Goal: Task Accomplishment & Management: Manage account settings

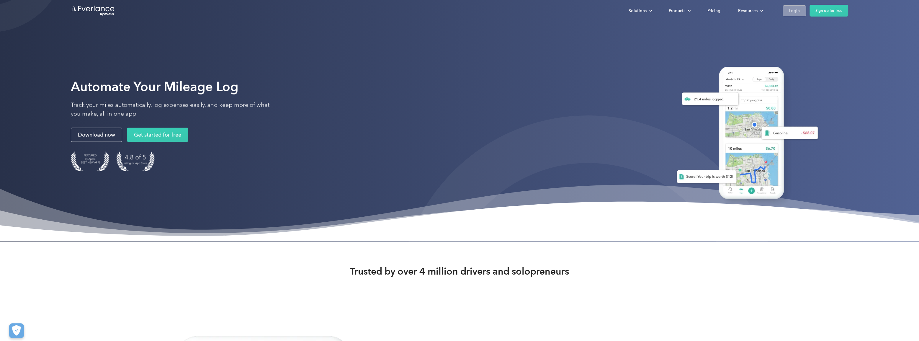
click at [794, 14] on div "Login" at bounding box center [794, 10] width 11 height 7
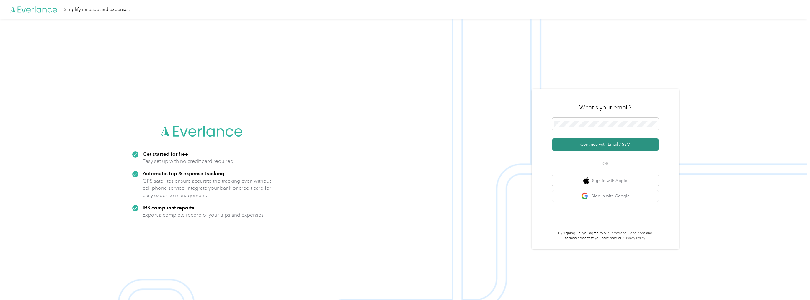
click at [603, 143] on button "Continue with Email / SSO" at bounding box center [605, 144] width 106 height 12
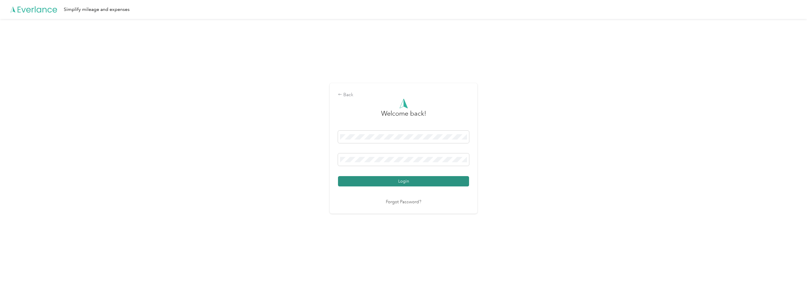
click at [379, 179] on button "Login" at bounding box center [403, 181] width 131 height 10
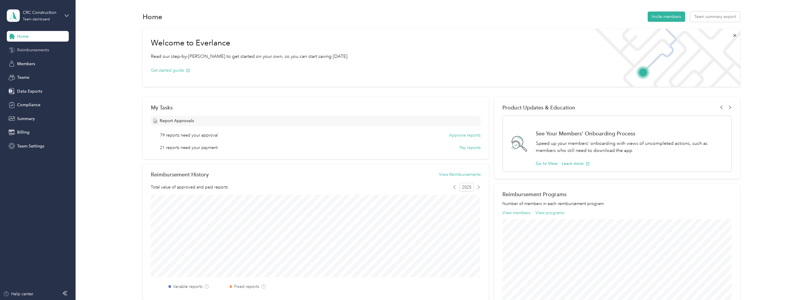
click at [37, 51] on span "Reimbursements" at bounding box center [33, 50] width 32 height 6
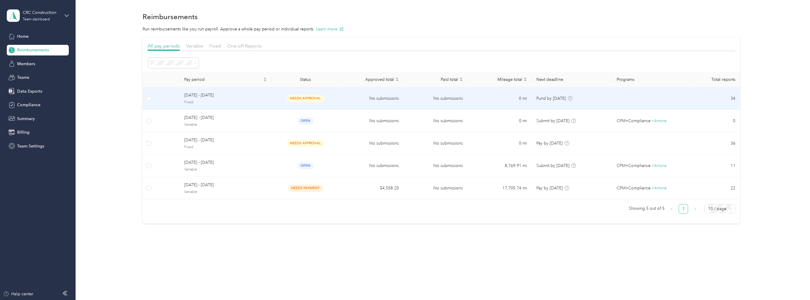
click at [195, 98] on span "[DATE] - [DATE]" at bounding box center [225, 95] width 83 height 6
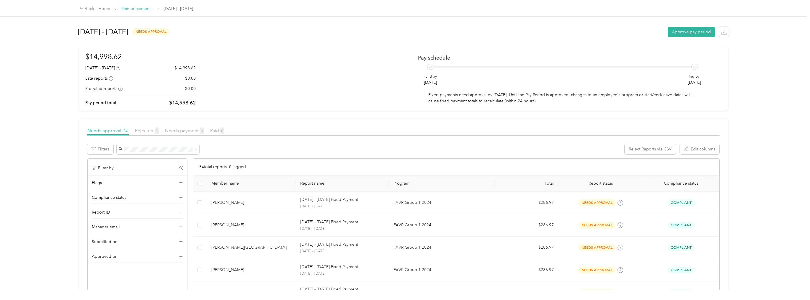
click at [145, 7] on link "Reimbursements" at bounding box center [136, 8] width 31 height 5
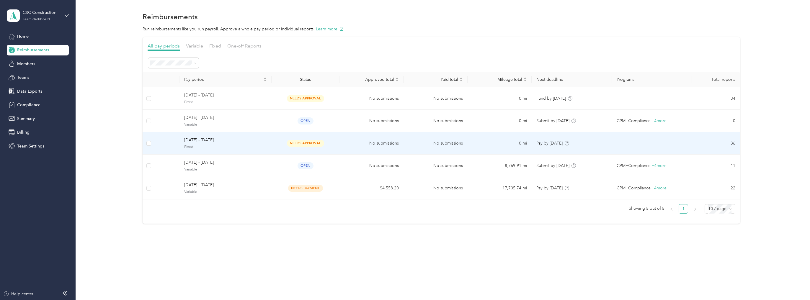
click at [194, 141] on span "[DATE] - [DATE]" at bounding box center [225, 140] width 83 height 6
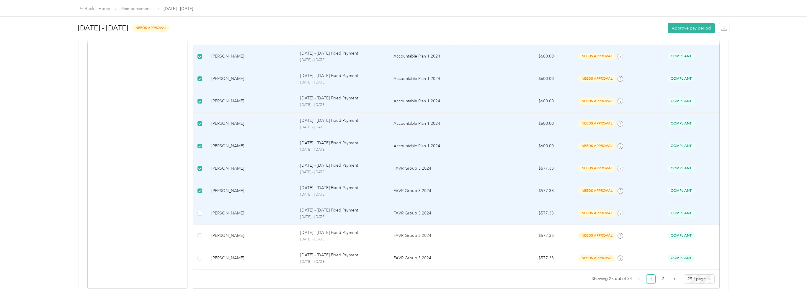
scroll to position [492, 0]
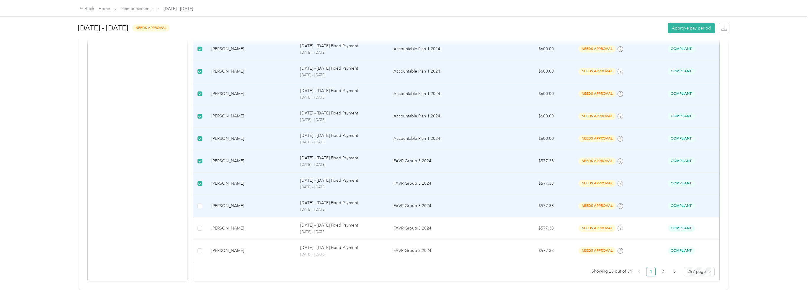
click at [197, 200] on td at bounding box center [200, 206] width 14 height 22
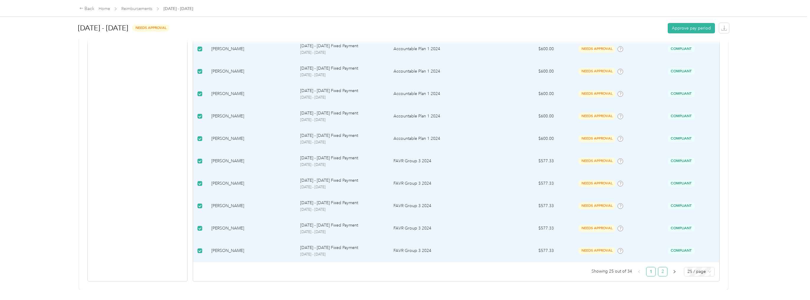
click at [662, 268] on link "2" at bounding box center [662, 271] width 9 height 9
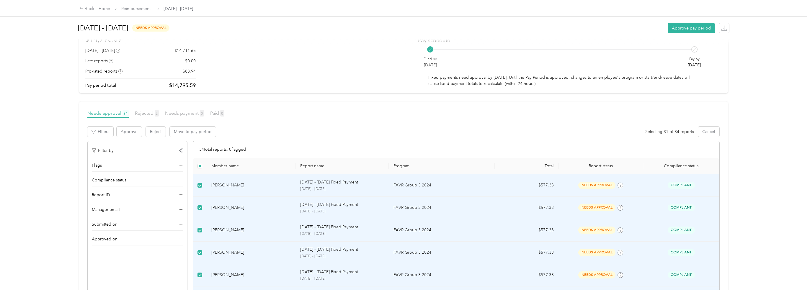
scroll to position [16, 0]
click at [134, 135] on button "Approve" at bounding box center [129, 133] width 25 height 10
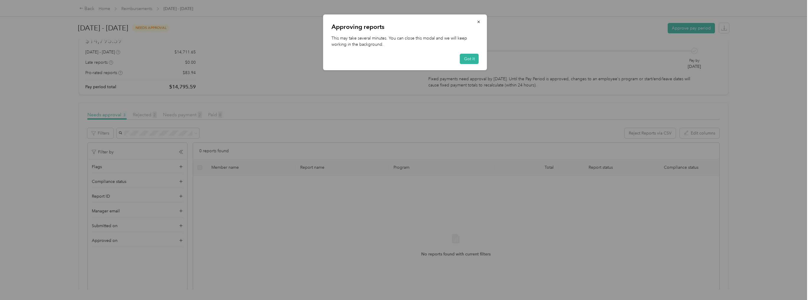
click at [469, 60] on button "Got it" at bounding box center [469, 59] width 19 height 10
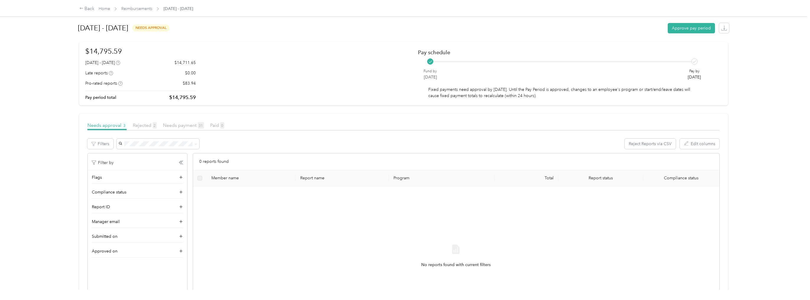
scroll to position [0, 0]
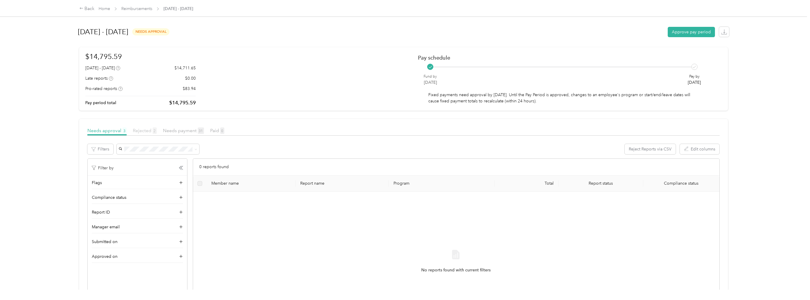
click at [141, 130] on span "Rejected 2" at bounding box center [145, 131] width 24 height 6
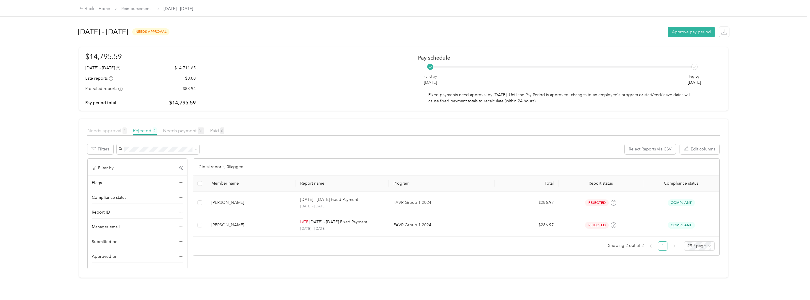
click at [108, 132] on span "Needs approval 3" at bounding box center [106, 131] width 39 height 6
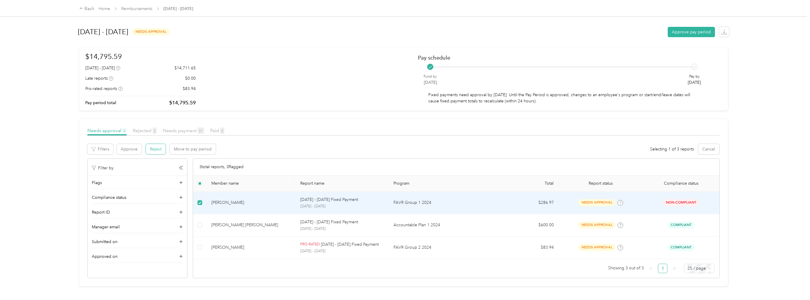
click at [153, 148] on button "Reject" at bounding box center [156, 149] width 20 height 10
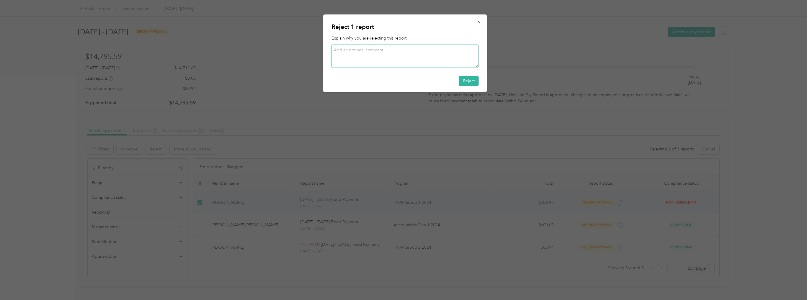
click at [361, 55] on textarea at bounding box center [404, 56] width 147 height 23
type textarea "Still need to update compliance prior to payout. Will only pay out current mont…"
click at [473, 83] on button "Reject" at bounding box center [469, 81] width 20 height 10
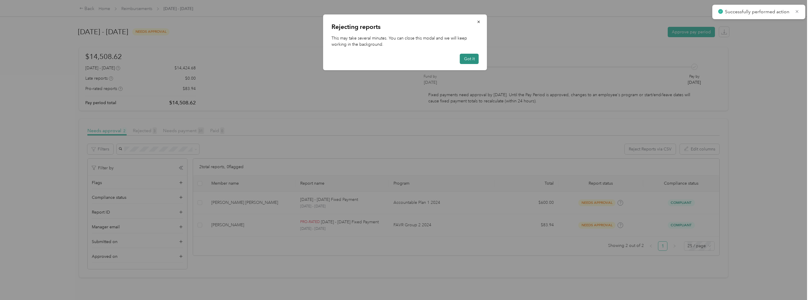
click at [471, 57] on button "Got it" at bounding box center [469, 59] width 19 height 10
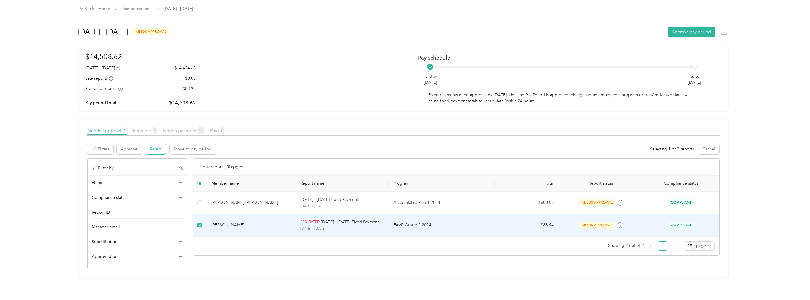
click at [157, 151] on button "Reject" at bounding box center [156, 149] width 20 height 10
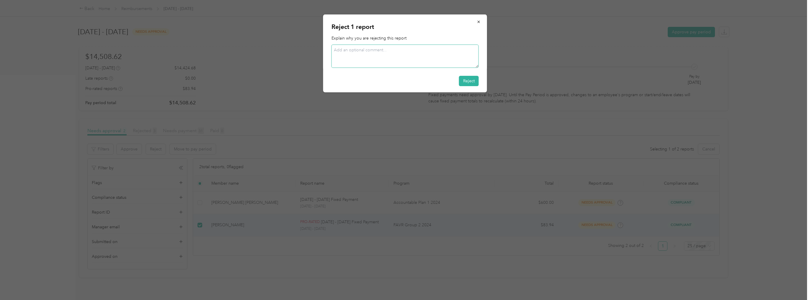
click at [390, 54] on textarea at bounding box center [404, 56] width 147 height 23
type textarea "T"
type textarea "Any vehicle reimbursement due to [PERSON_NAME] was paid out on final paycheck."
click at [464, 76] on div "Reject" at bounding box center [404, 81] width 147 height 10
click at [466, 79] on button "Reject" at bounding box center [469, 81] width 20 height 10
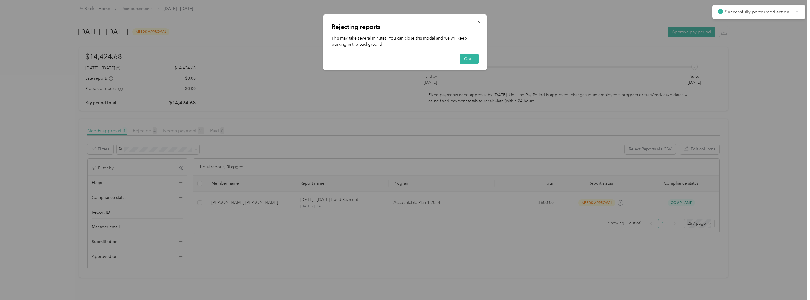
click at [228, 205] on div at bounding box center [405, 150] width 810 height 300
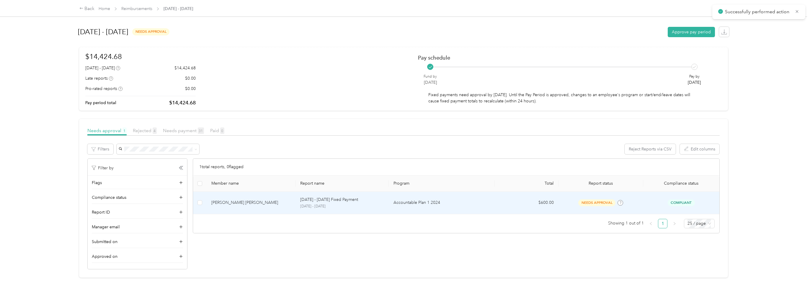
click at [235, 204] on div "[PERSON_NAME] [PERSON_NAME]" at bounding box center [251, 202] width 80 height 6
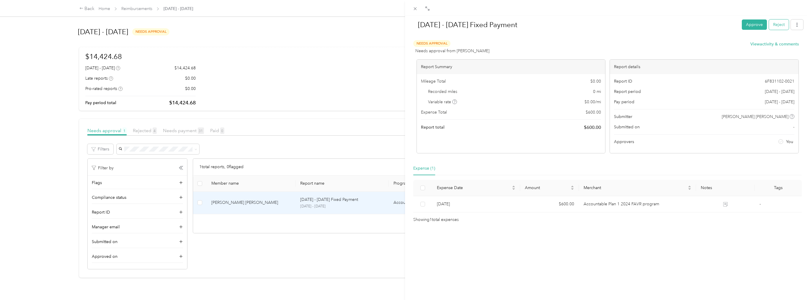
click at [777, 24] on button "Reject" at bounding box center [779, 24] width 20 height 10
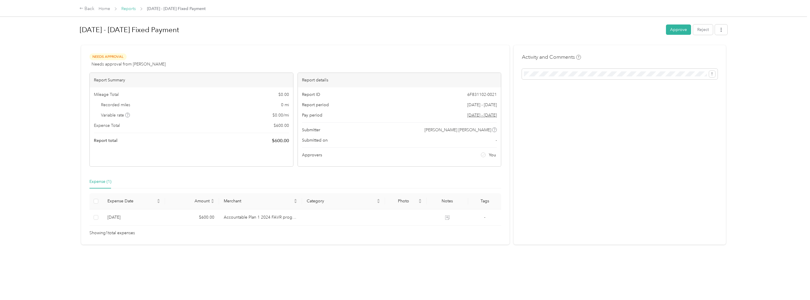
click at [130, 10] on link "Reports" at bounding box center [128, 8] width 14 height 5
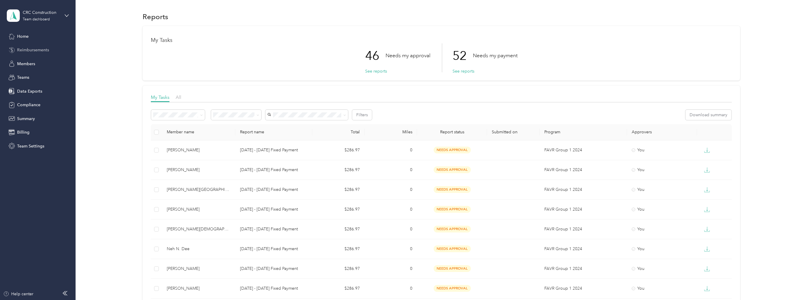
click at [25, 51] on span "Reimbursements" at bounding box center [33, 50] width 32 height 6
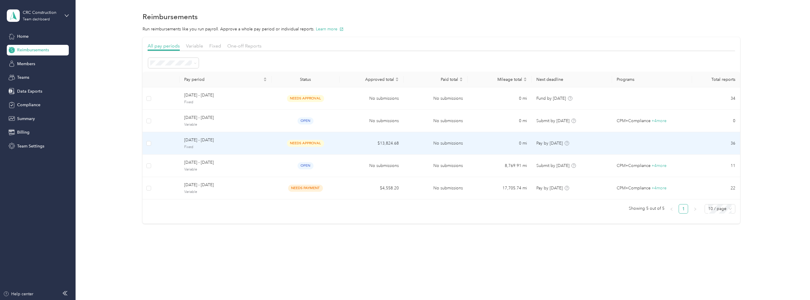
click at [202, 145] on span "Fixed" at bounding box center [225, 147] width 83 height 5
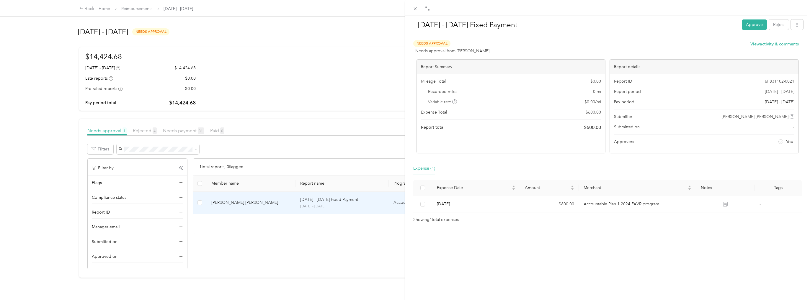
click at [200, 203] on div "[DATE] - [DATE] Fixed Payment Approve Reject Needs Approval Needs approval from…" at bounding box center [405, 150] width 810 height 300
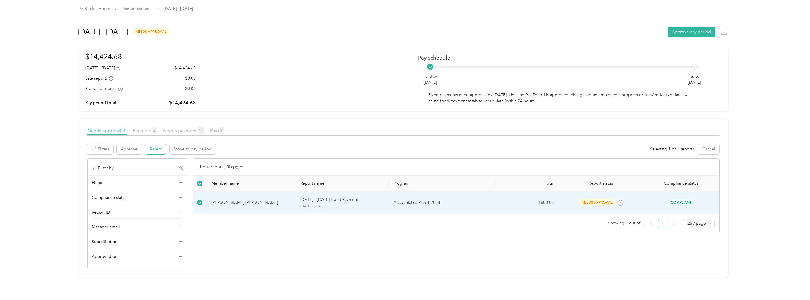
click at [152, 147] on button "Reject" at bounding box center [156, 149] width 20 height 10
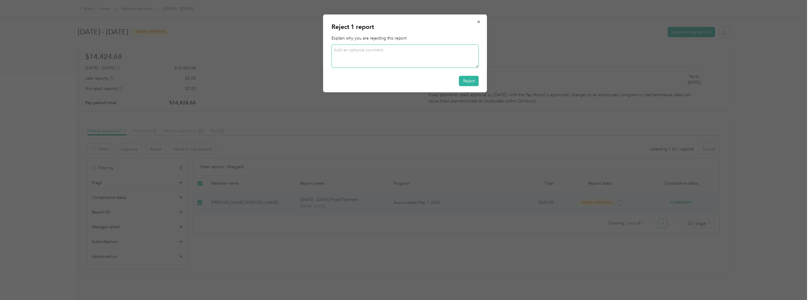
click at [358, 57] on textarea at bounding box center [404, 56] width 147 height 23
type textarea "[PERSON_NAME] is now driving a company vehicle."
click at [464, 82] on button "Reject" at bounding box center [469, 81] width 20 height 10
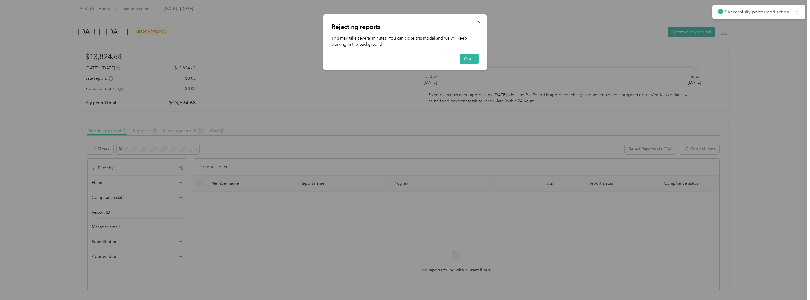
click at [566, 234] on div at bounding box center [405, 150] width 810 height 300
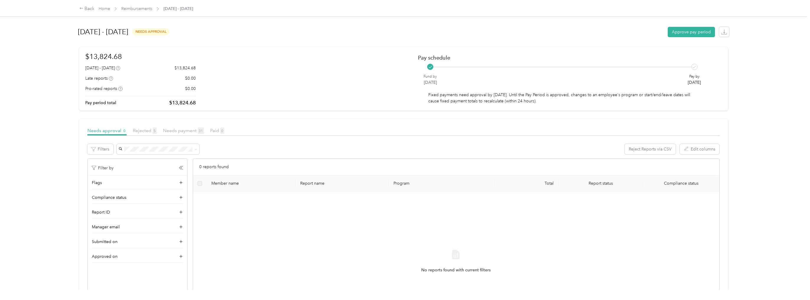
drag, startPoint x: 101, startPoint y: 6, endPoint x: 107, endPoint y: 22, distance: 17.4
click at [102, 6] on span "Home" at bounding box center [105, 9] width 12 height 6
click at [104, 8] on link "Home" at bounding box center [105, 8] width 12 height 5
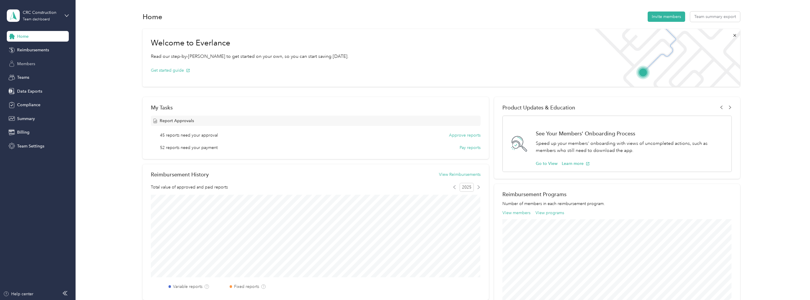
click at [25, 65] on span "Members" at bounding box center [26, 64] width 18 height 6
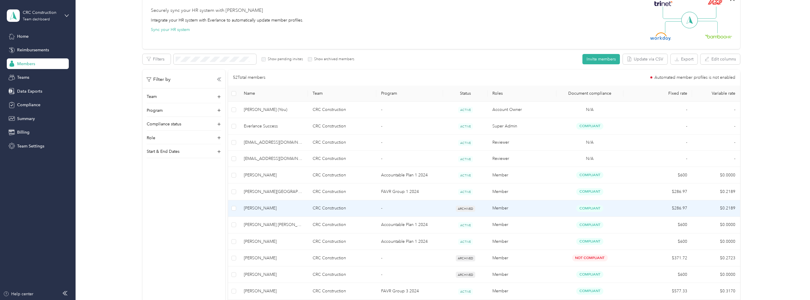
scroll to position [71, 0]
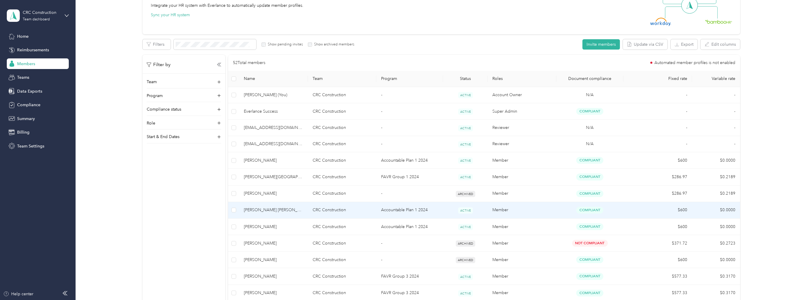
click at [262, 207] on span "[PERSON_NAME] [PERSON_NAME]" at bounding box center [273, 210] width 59 height 6
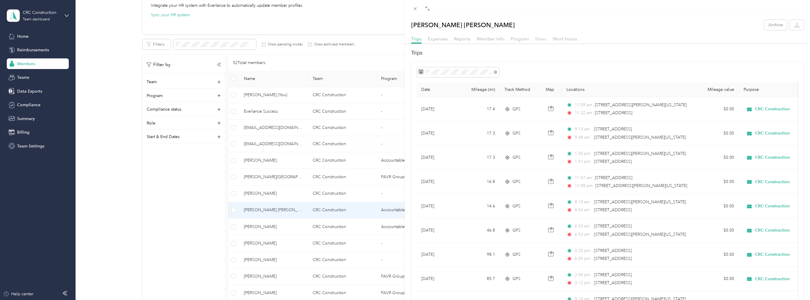
click at [539, 39] on span "Rates" at bounding box center [540, 39] width 11 height 6
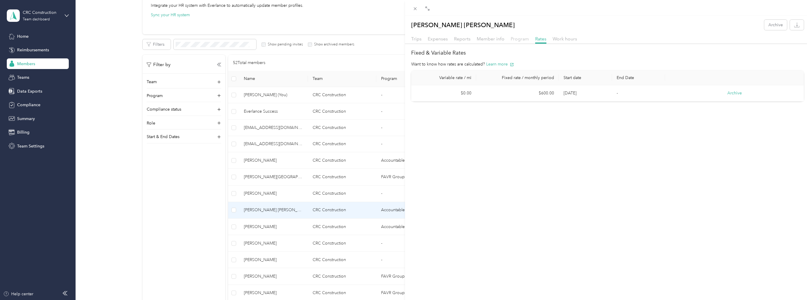
click at [516, 37] on span "Program" at bounding box center [519, 39] width 18 height 6
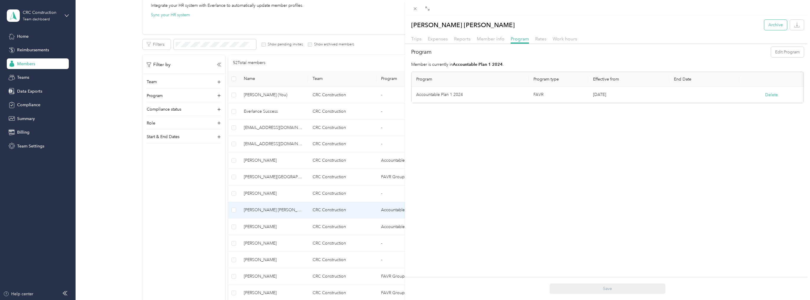
click at [773, 24] on button "Archive" at bounding box center [775, 25] width 23 height 10
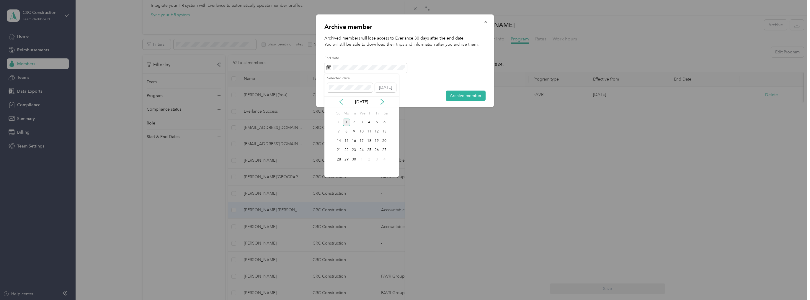
click at [341, 102] on icon at bounding box center [341, 102] width 6 height 6
click at [373, 129] on div "Selected date [DATE] [DATE] Su Mo Tu We Th Fr Sa 27 28 29 30 31 1 2 3 4 5 6 7 8…" at bounding box center [361, 125] width 74 height 103
click at [377, 121] on div "1" at bounding box center [377, 122] width 8 height 7
click at [339, 101] on icon at bounding box center [341, 102] width 6 height 6
click at [353, 120] on div "1" at bounding box center [354, 122] width 8 height 7
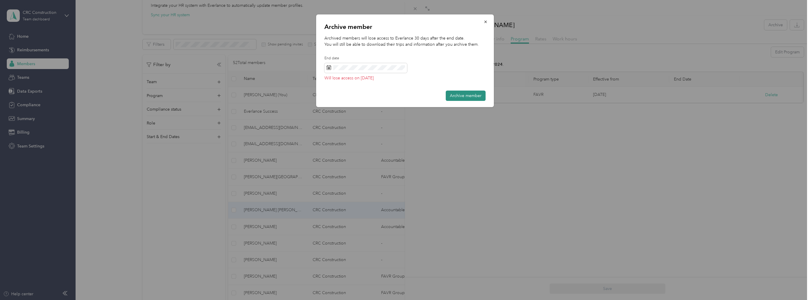
click at [469, 96] on button "Archive member" at bounding box center [466, 96] width 40 height 10
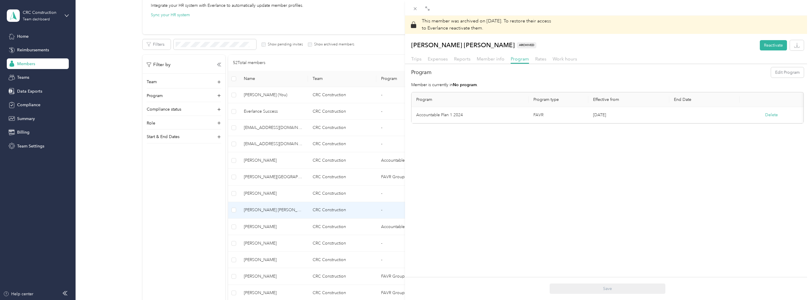
click at [558, 196] on div "This member was archived on [DATE] . To restore their access to Everlance react…" at bounding box center [607, 166] width 405 height 300
click at [201, 238] on div "This member was archived on [DATE] . To restore their access to Everlance react…" at bounding box center [405, 150] width 810 height 300
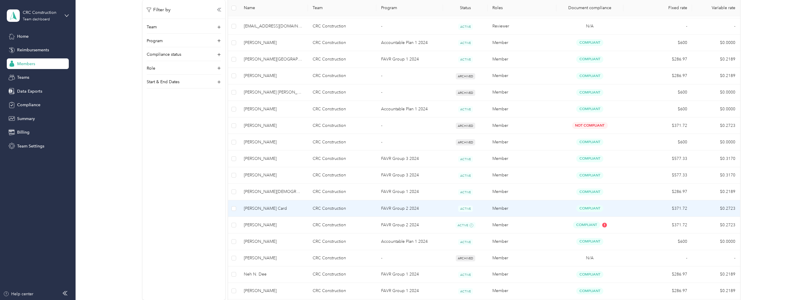
scroll to position [189, 0]
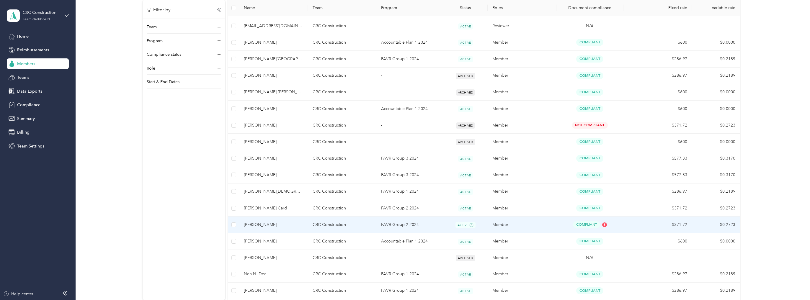
click at [260, 223] on span "[PERSON_NAME]" at bounding box center [273, 225] width 59 height 6
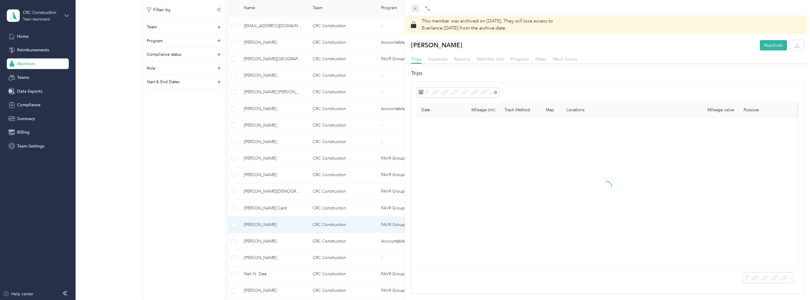
click at [414, 8] on icon at bounding box center [414, 8] width 5 height 5
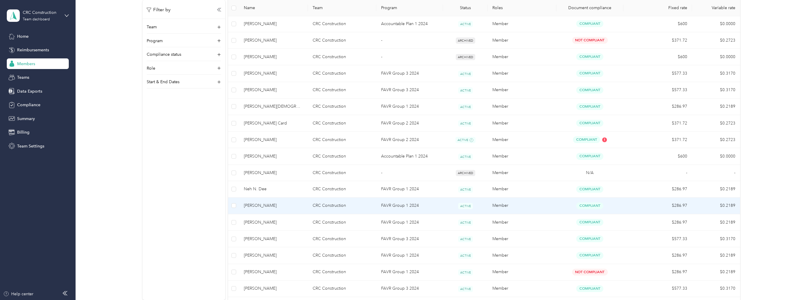
scroll to position [283, 0]
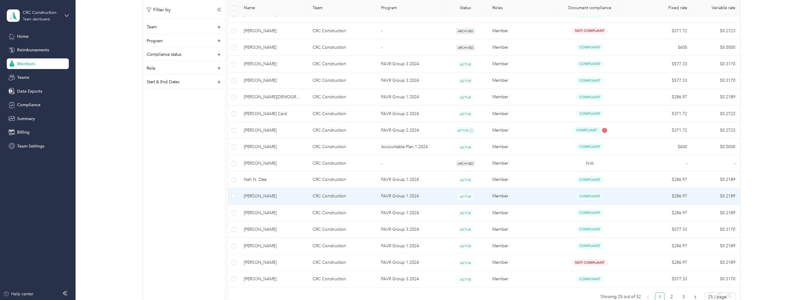
click at [260, 195] on span "[PERSON_NAME]" at bounding box center [273, 196] width 59 height 6
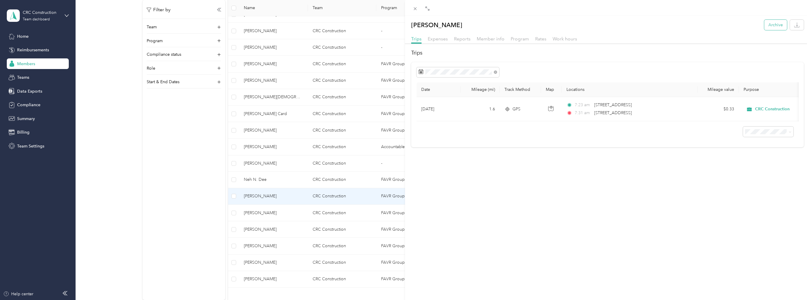
click at [774, 23] on button "Archive" at bounding box center [775, 25] width 23 height 10
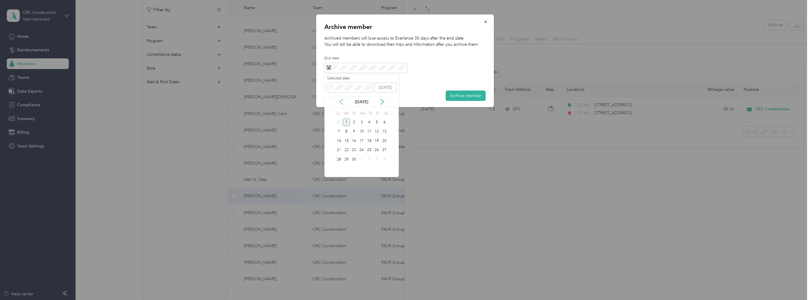
click at [342, 102] on icon at bounding box center [341, 102] width 6 height 6
click at [354, 140] on div "12" at bounding box center [354, 140] width 8 height 7
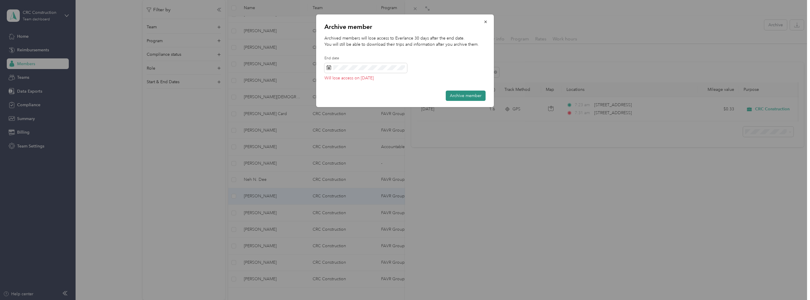
click at [472, 96] on button "Archive member" at bounding box center [466, 96] width 40 height 10
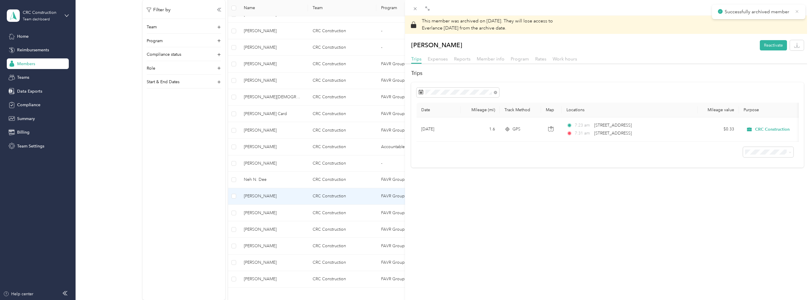
click at [795, 11] on icon at bounding box center [796, 11] width 5 height 5
click at [261, 212] on div "This member was archived on [DATE] . They will lose access to Everlance [DATE] …" at bounding box center [405, 150] width 810 height 300
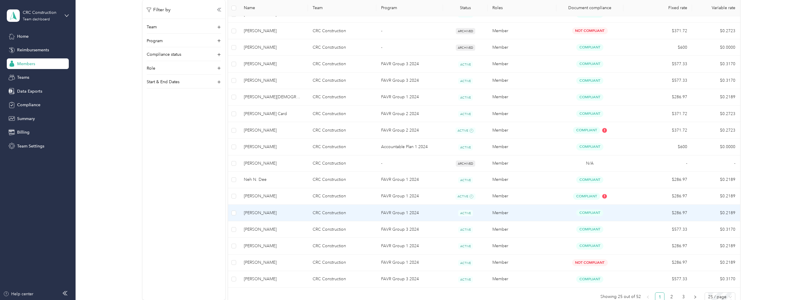
click at [266, 210] on span "[PERSON_NAME]" at bounding box center [273, 213] width 59 height 6
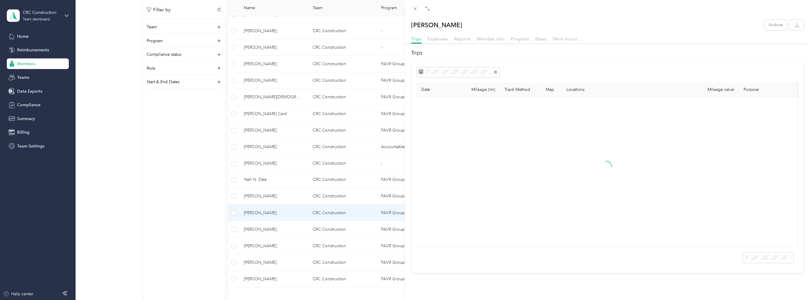
click at [263, 230] on div "[PERSON_NAME] Archive Trips Expenses Reports Member info Program Rates Work hou…" at bounding box center [405, 150] width 810 height 300
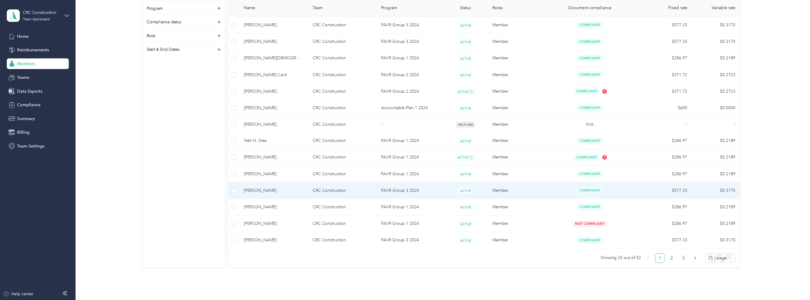
scroll to position [330, 0]
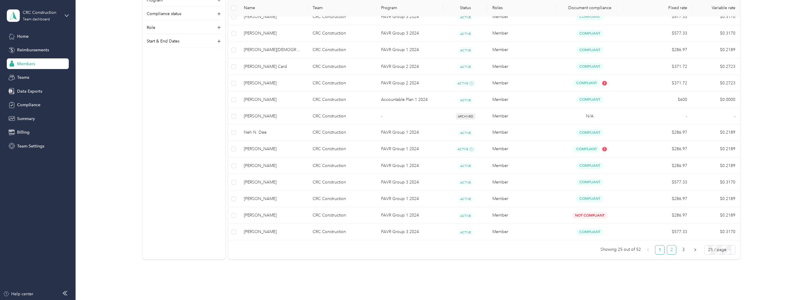
click at [673, 249] on link "2" at bounding box center [671, 249] width 9 height 9
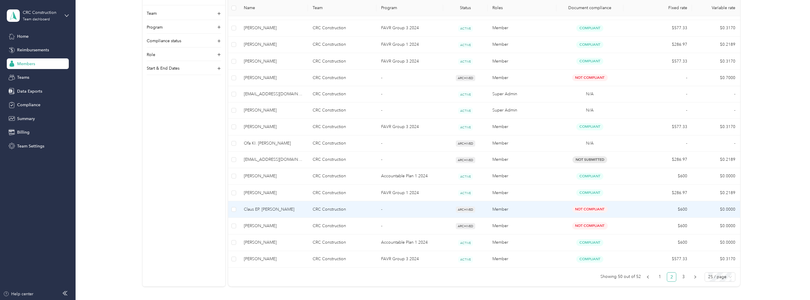
scroll to position [307, 0]
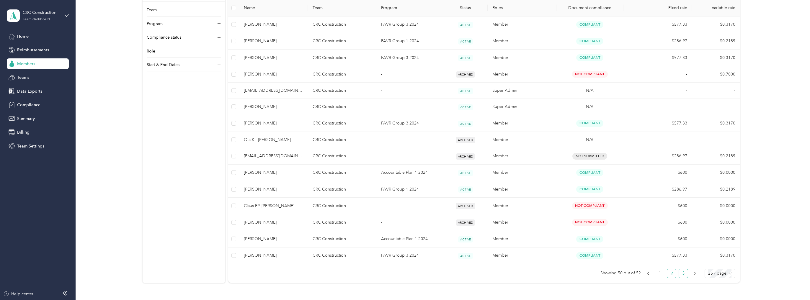
click at [683, 272] on link "3" at bounding box center [683, 273] width 9 height 9
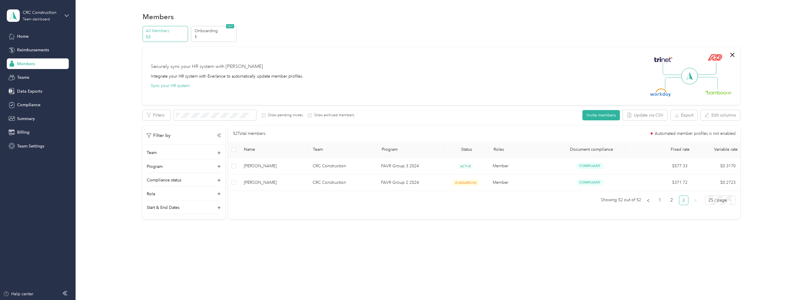
click at [28, 63] on span "Members" at bounding box center [26, 64] width 18 height 6
click at [22, 64] on span "Members" at bounding box center [26, 64] width 18 height 6
click at [736, 53] on icon "button" at bounding box center [731, 54] width 7 height 7
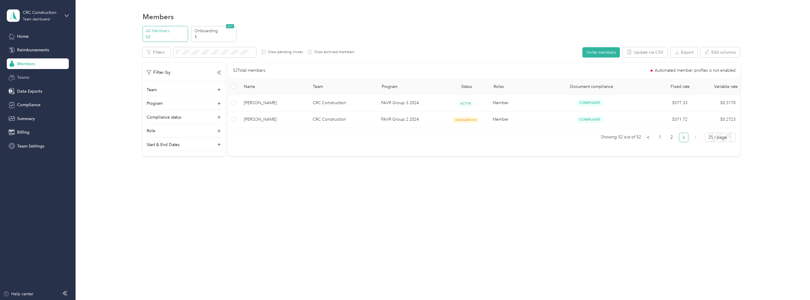
click at [21, 80] on span "Teams" at bounding box center [23, 77] width 12 height 6
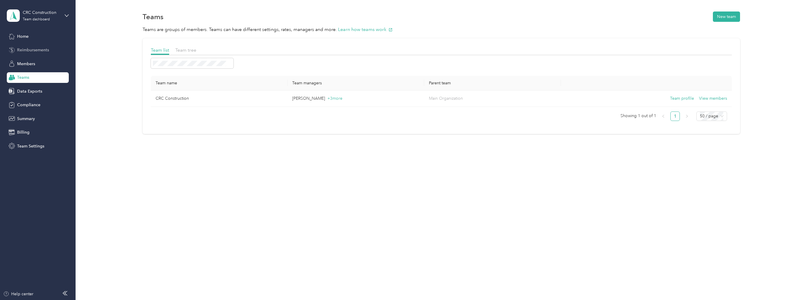
click at [23, 46] on div "Reimbursements" at bounding box center [38, 50] width 62 height 11
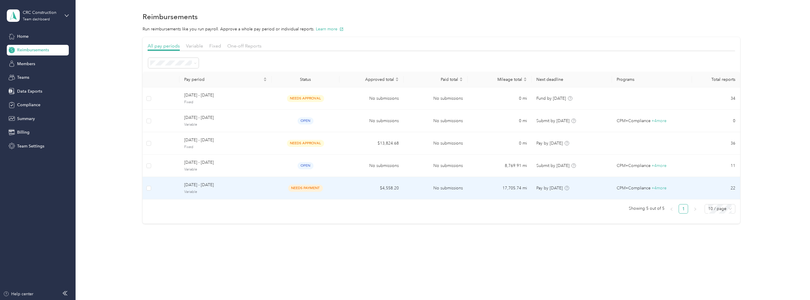
click at [203, 186] on span "[DATE] - [DATE]" at bounding box center [225, 185] width 83 height 6
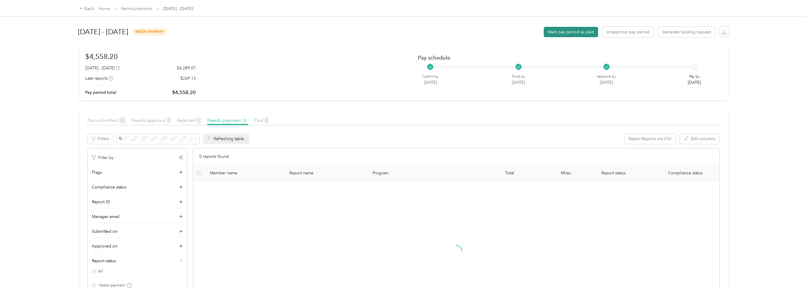
click at [581, 32] on button "Mark pay period as paid" at bounding box center [570, 32] width 54 height 10
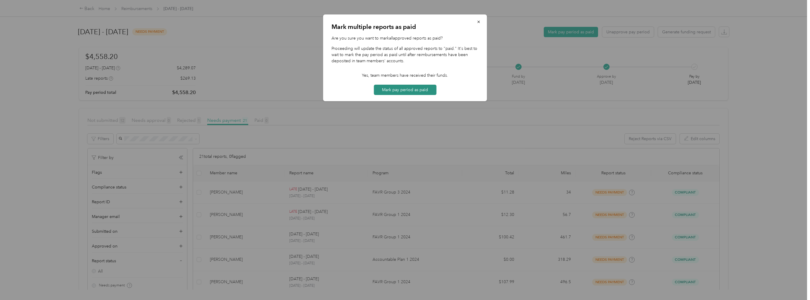
click at [405, 90] on button "Mark pay period as paid" at bounding box center [405, 90] width 63 height 10
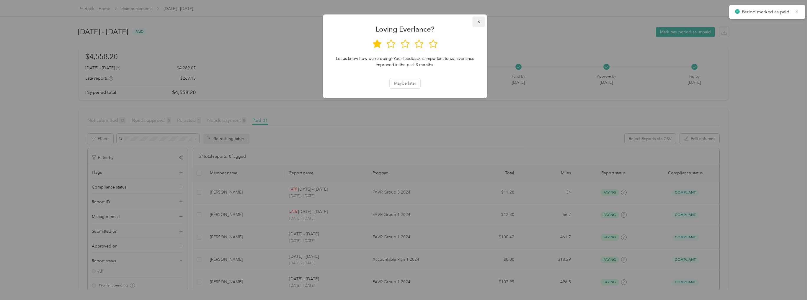
click at [480, 21] on icon "button" at bounding box center [478, 22] width 4 height 4
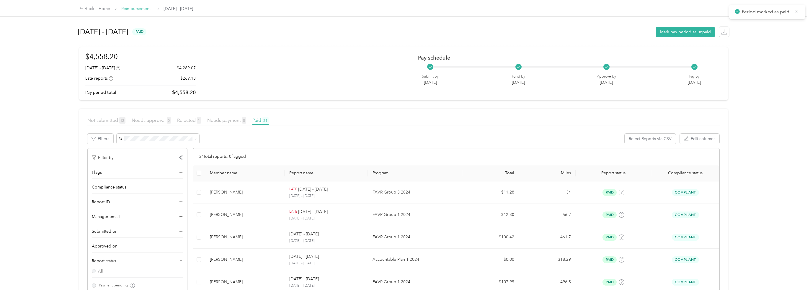
click at [134, 7] on link "Reimbursements" at bounding box center [136, 8] width 31 height 5
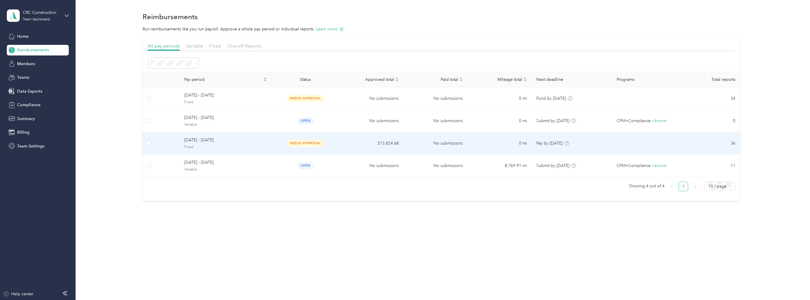
click at [196, 147] on span "Fixed" at bounding box center [225, 147] width 83 height 5
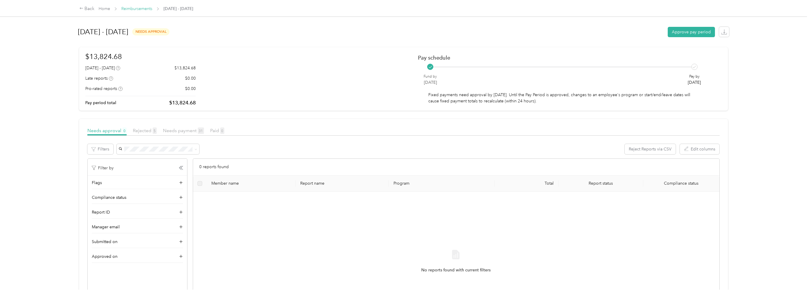
click at [134, 7] on link "Reimbursements" at bounding box center [136, 8] width 31 height 5
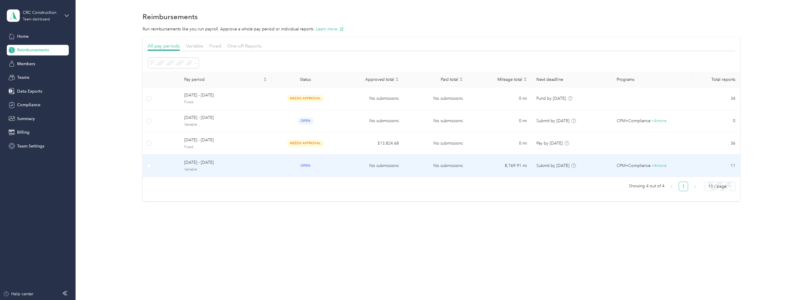
click at [200, 163] on span "[DATE] - [DATE]" at bounding box center [225, 162] width 83 height 6
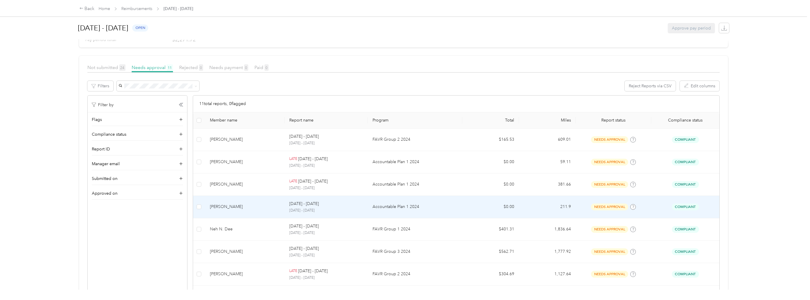
scroll to position [71, 0]
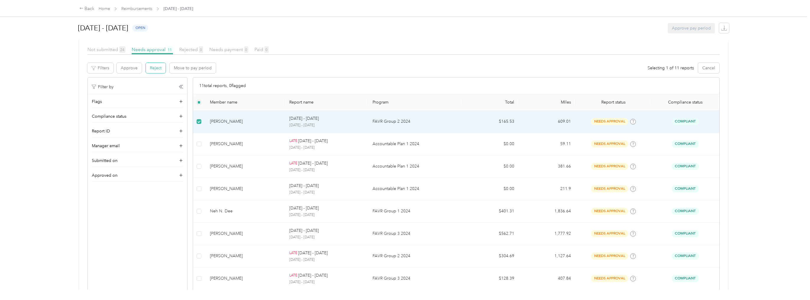
click at [154, 68] on button "Reject" at bounding box center [156, 68] width 20 height 10
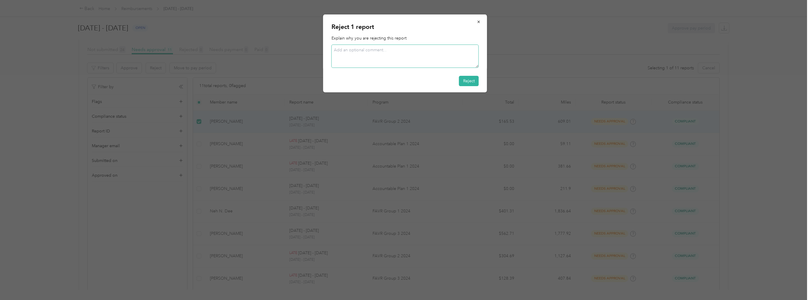
click at [365, 52] on textarea at bounding box center [404, 56] width 147 height 23
type textarea "T"
type textarea "A"
type textarea "Vehicle reimbursements for this period were paid out on final paycheck."
click at [467, 81] on button "Reject" at bounding box center [469, 81] width 20 height 10
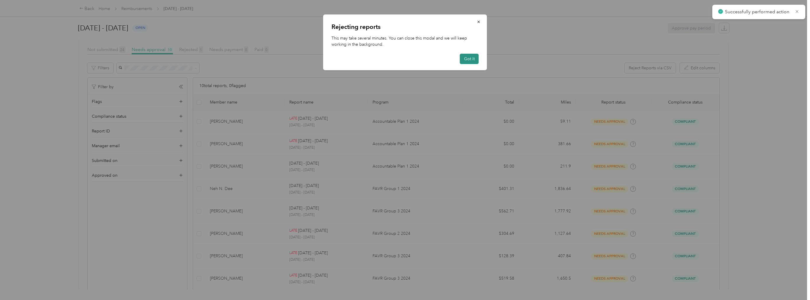
click at [469, 60] on button "Got it" at bounding box center [469, 59] width 19 height 10
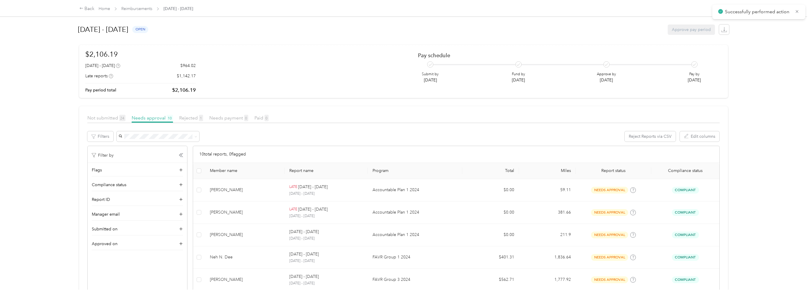
scroll to position [0, 0]
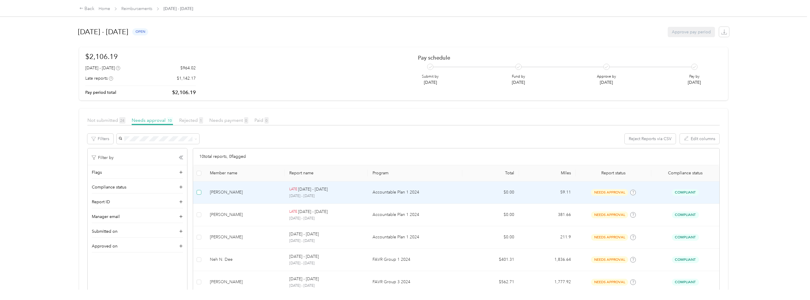
click at [201, 195] on label at bounding box center [198, 192] width 5 height 6
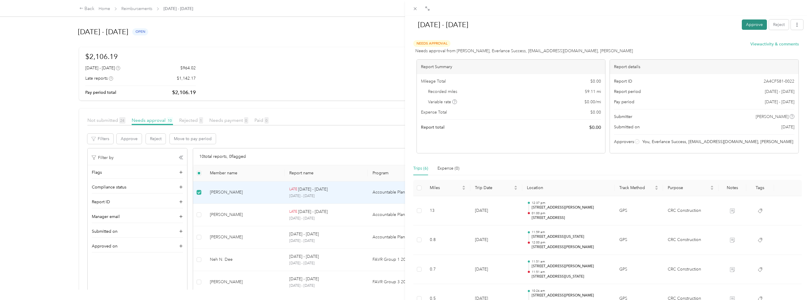
click at [751, 25] on button "Approve" at bounding box center [753, 24] width 25 height 10
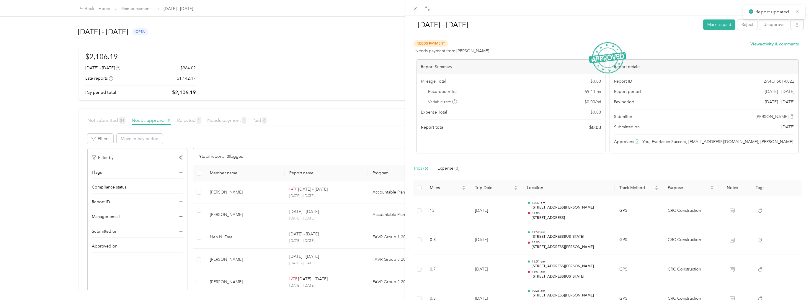
click at [198, 192] on div "[DATE] - [DATE] Mark as paid Reject Unapprove Needs Payment Needs payment from …" at bounding box center [405, 150] width 810 height 300
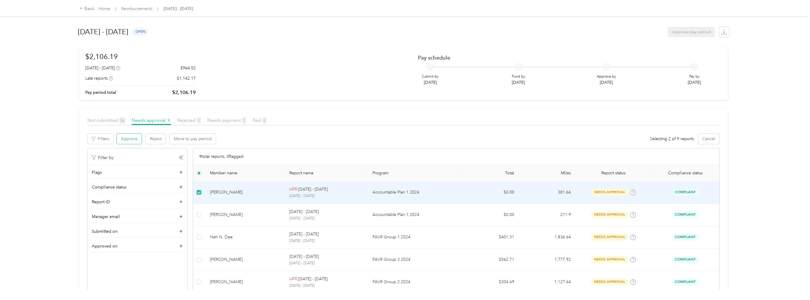
click at [132, 141] on button "Approve" at bounding box center [129, 139] width 25 height 10
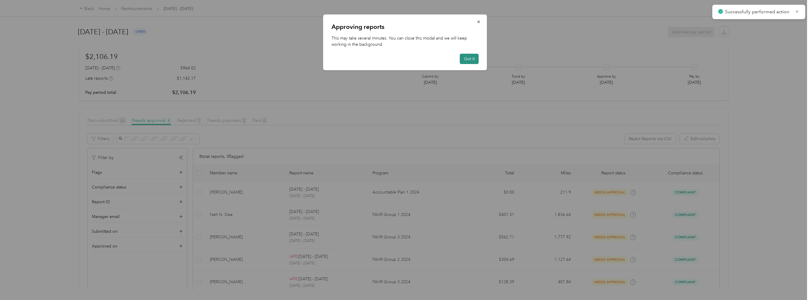
click at [472, 59] on button "Got it" at bounding box center [469, 59] width 19 height 10
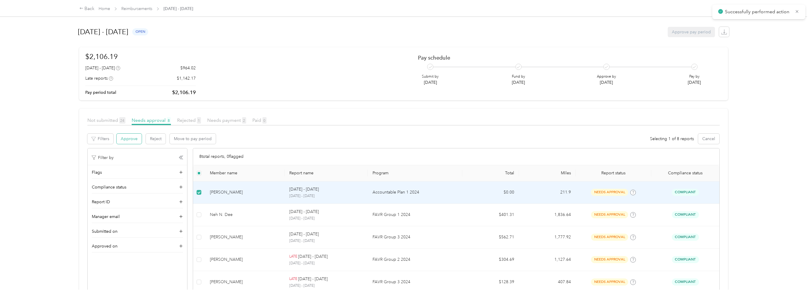
click at [131, 138] on button "Approve" at bounding box center [129, 139] width 25 height 10
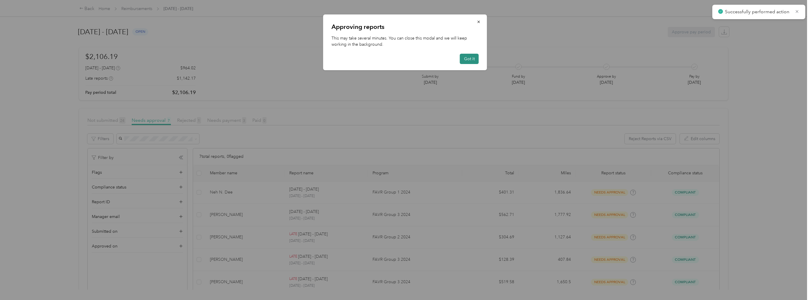
click at [465, 56] on button "Got it" at bounding box center [469, 59] width 19 height 10
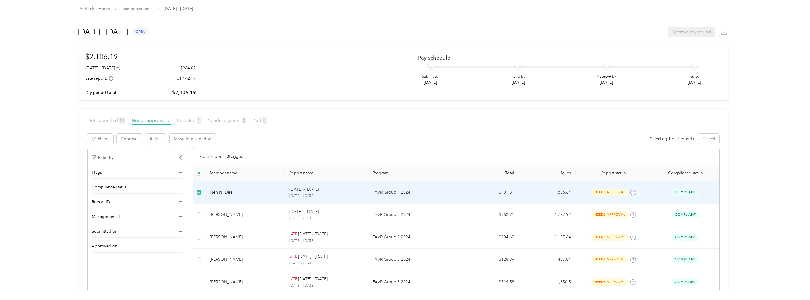
click at [250, 195] on div "Neh N. Dee" at bounding box center [245, 192] width 70 height 6
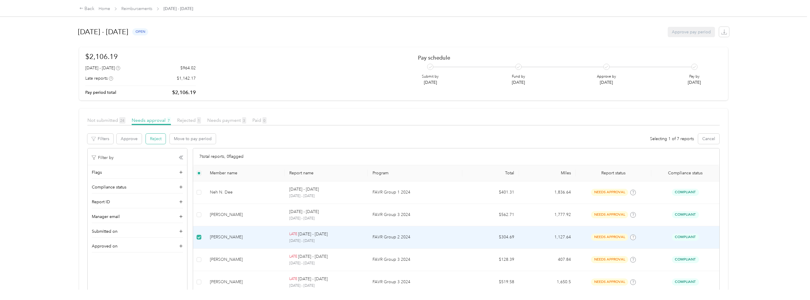
click at [158, 139] on button "Reject" at bounding box center [156, 139] width 20 height 10
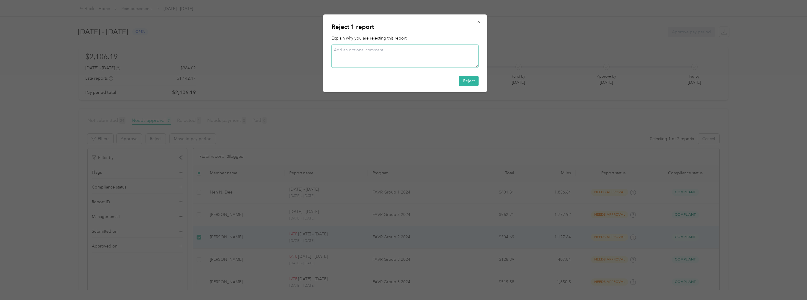
click at [414, 54] on textarea at bounding box center [404, 56] width 147 height 23
type textarea "Vehicle reimbursement was paid out on final paycheck."
click at [471, 80] on button "Reject" at bounding box center [469, 81] width 20 height 10
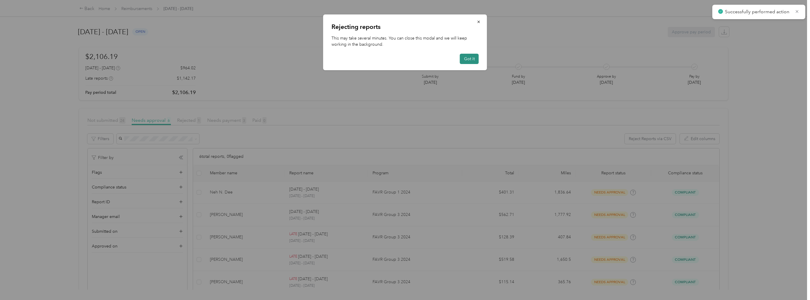
click at [467, 59] on button "Got it" at bounding box center [469, 59] width 19 height 10
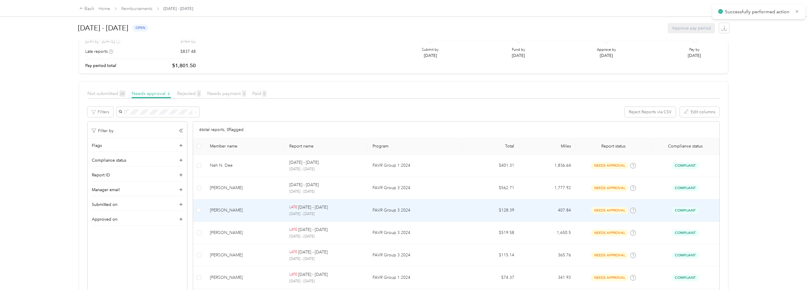
scroll to position [47, 0]
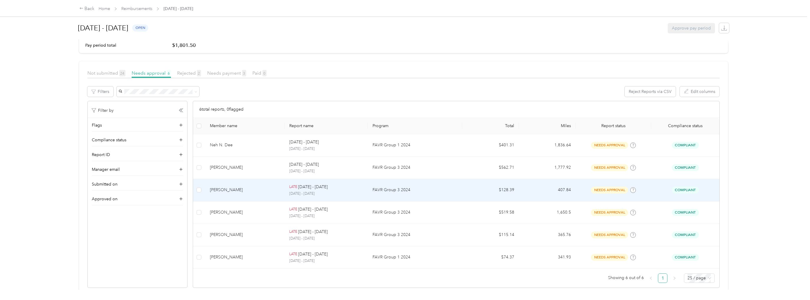
click at [240, 190] on div "[PERSON_NAME]" at bounding box center [245, 190] width 70 height 6
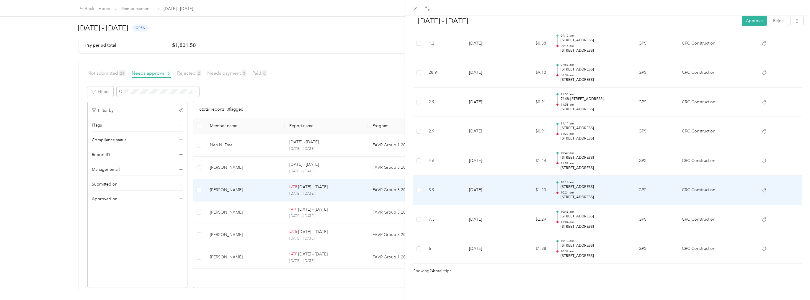
scroll to position [638, 0]
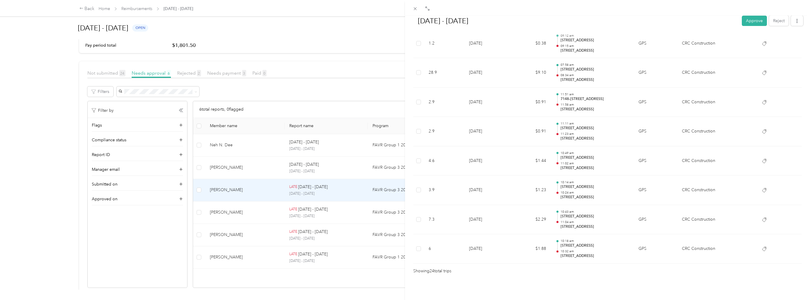
click at [198, 188] on div "[DATE] - [DATE] Approve Reject Needs Approval Needs approval from [PERSON_NAME]…" at bounding box center [405, 150] width 810 height 300
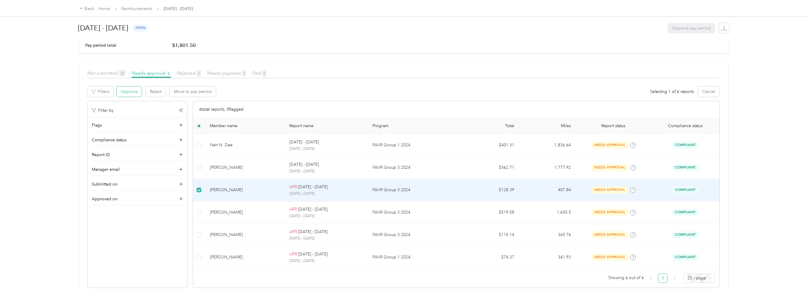
click at [131, 89] on button "Approve" at bounding box center [129, 91] width 25 height 10
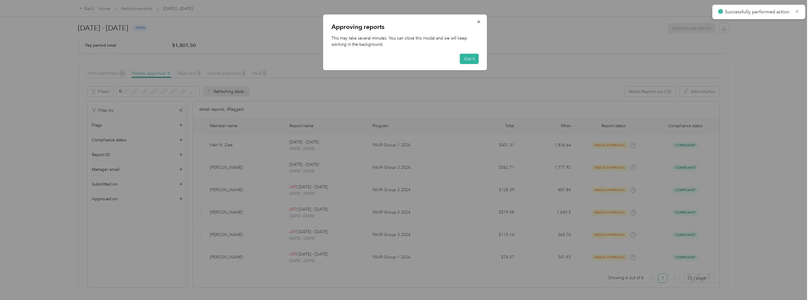
scroll to position [34, 0]
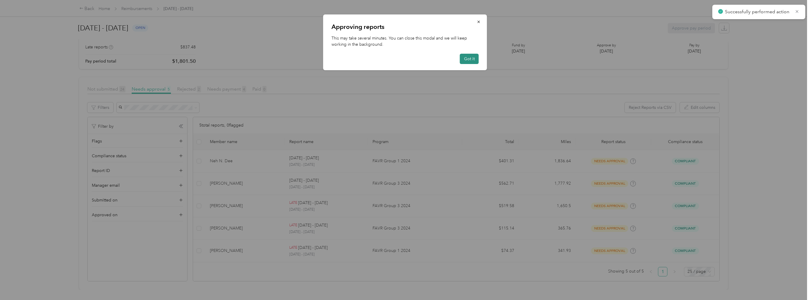
click at [473, 59] on button "Got it" at bounding box center [469, 59] width 19 height 10
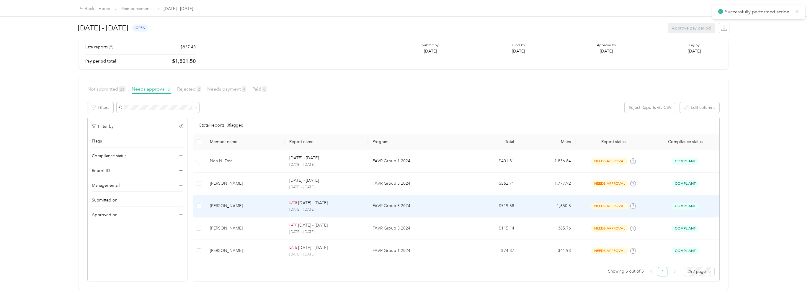
click at [225, 204] on div "[PERSON_NAME]" at bounding box center [245, 206] width 70 height 6
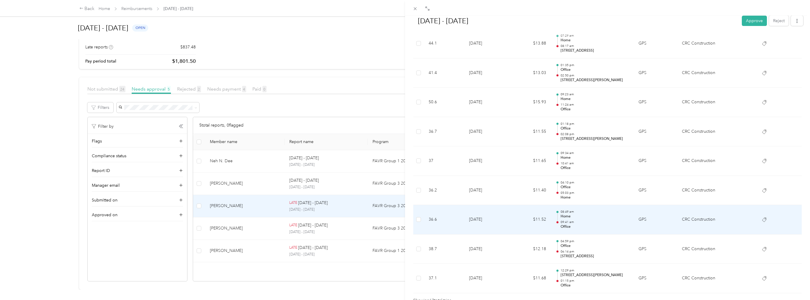
scroll to position [1752, 0]
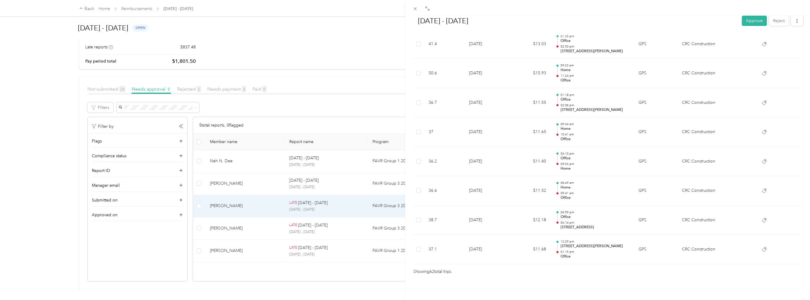
click at [199, 202] on div "[DATE] - [DATE] Approve Reject Needs Approval Needs approval from [PERSON_NAME]…" at bounding box center [405, 150] width 810 height 300
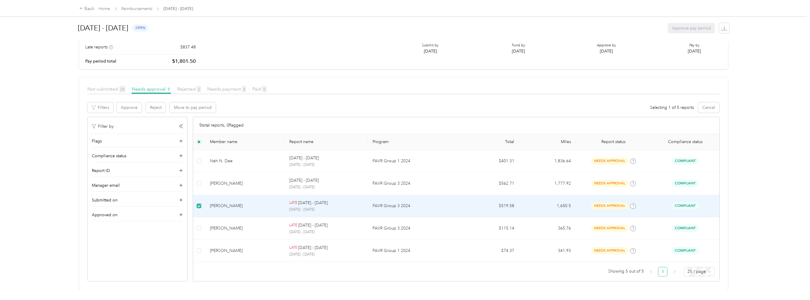
scroll to position [34, 0]
click at [134, 104] on button "Approve" at bounding box center [129, 107] width 25 height 10
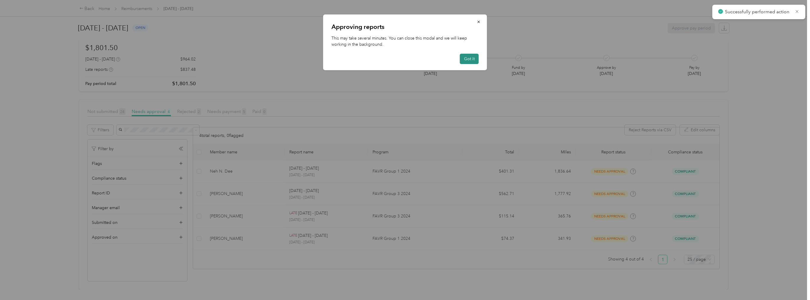
scroll to position [12, 0]
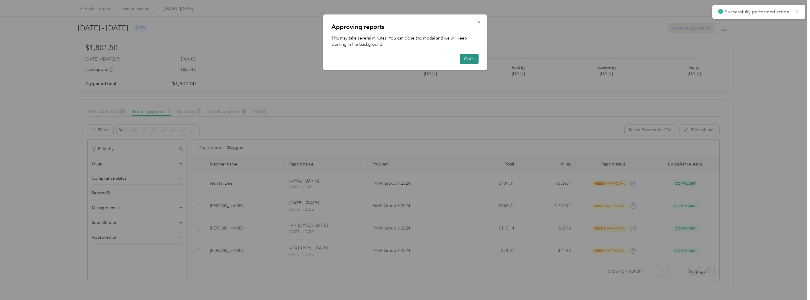
click at [467, 62] on button "Got it" at bounding box center [469, 59] width 19 height 10
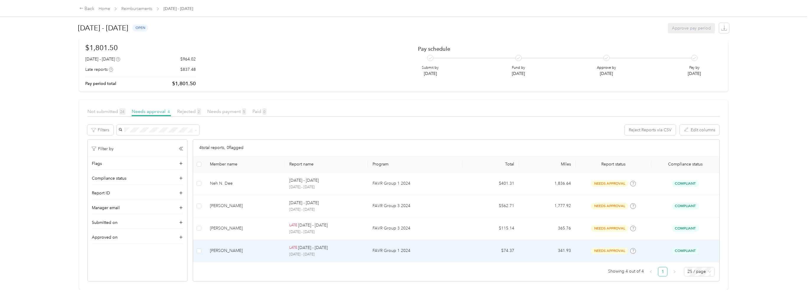
click at [230, 249] on div "[PERSON_NAME]" at bounding box center [245, 251] width 70 height 6
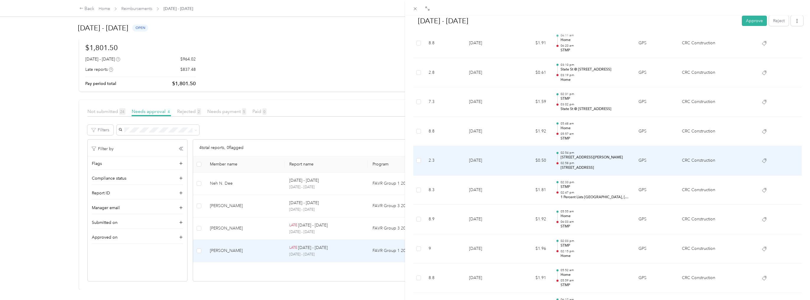
scroll to position [1054, 0]
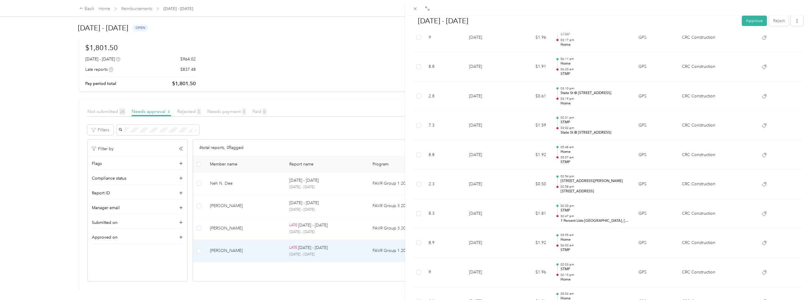
click at [198, 248] on div "[DATE] - [DATE] Approve Reject Needs Approval Needs approval from [PERSON_NAME]…" at bounding box center [405, 150] width 810 height 300
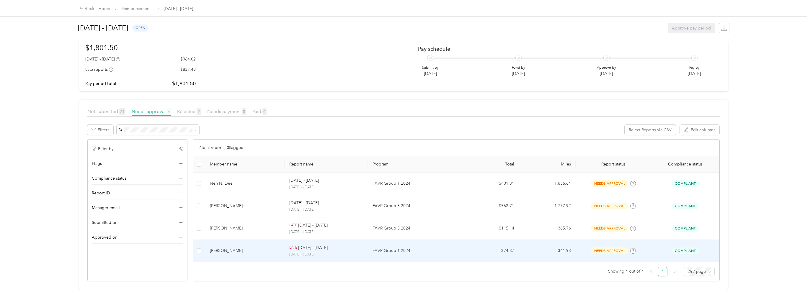
scroll to position [12, 0]
click at [127, 127] on button "Approve" at bounding box center [129, 130] width 25 height 10
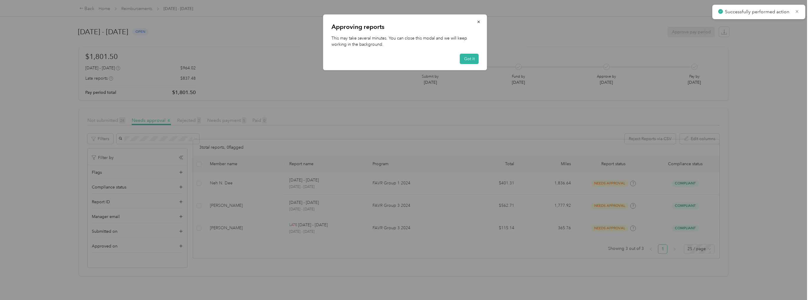
scroll to position [0, 0]
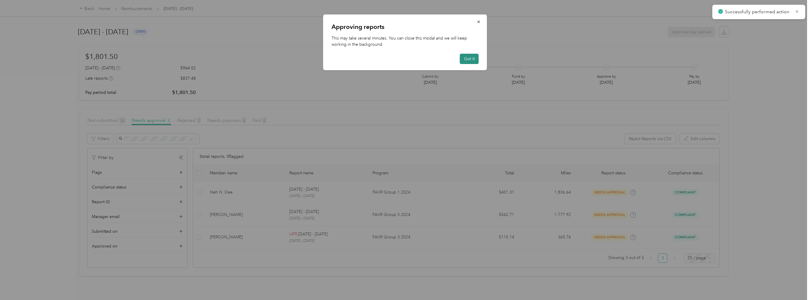
click at [465, 60] on button "Got it" at bounding box center [469, 59] width 19 height 10
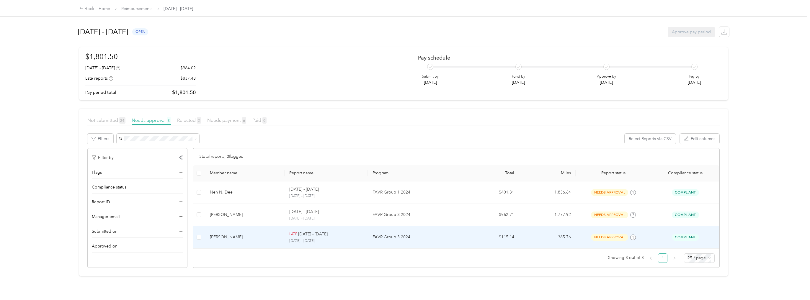
click at [234, 239] on div "[PERSON_NAME]" at bounding box center [245, 237] width 70 height 6
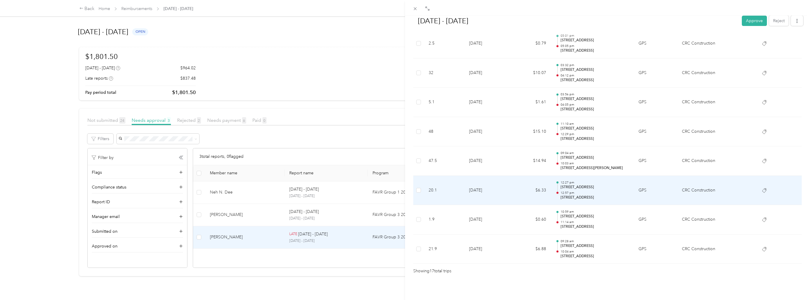
scroll to position [434, 0]
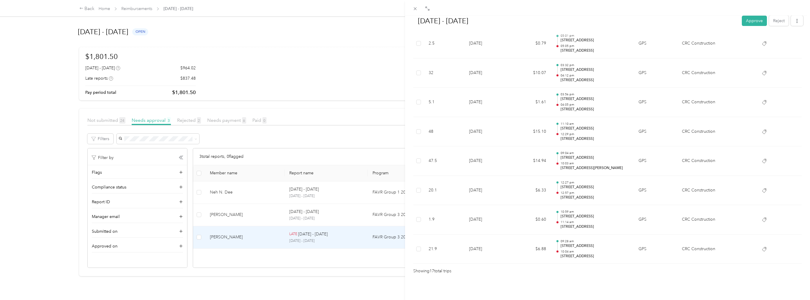
click at [200, 235] on div "[DATE] - [DATE] Approve Reject Needs Approval Needs approval from [PERSON_NAME]…" at bounding box center [405, 150] width 810 height 300
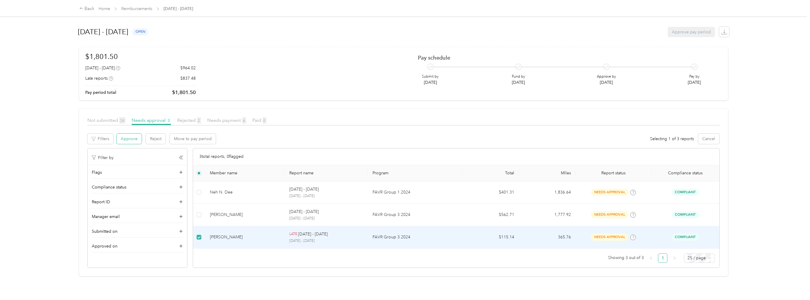
click at [134, 139] on button "Approve" at bounding box center [129, 139] width 25 height 10
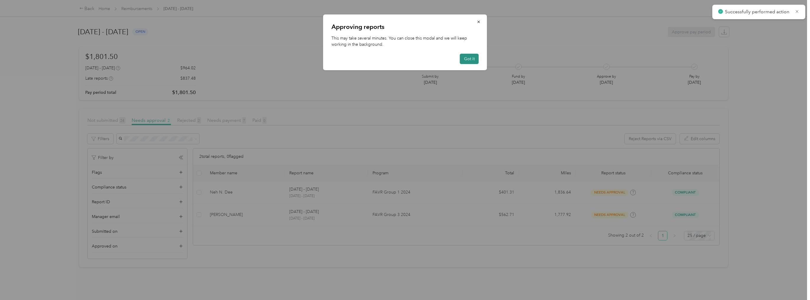
click at [465, 61] on button "Got it" at bounding box center [469, 59] width 19 height 10
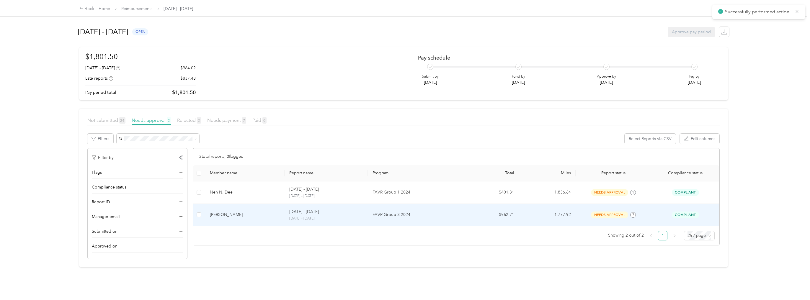
click at [229, 215] on div "[PERSON_NAME]" at bounding box center [245, 215] width 70 height 6
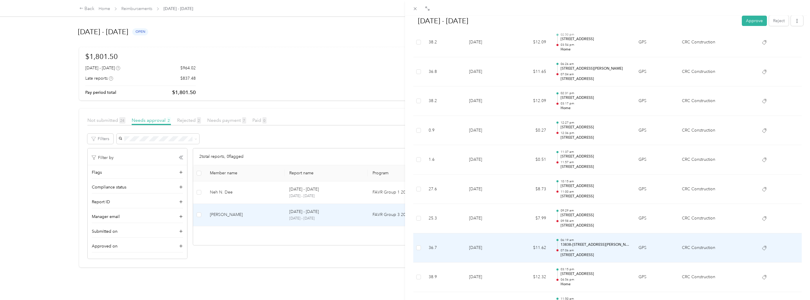
scroll to position [660, 0]
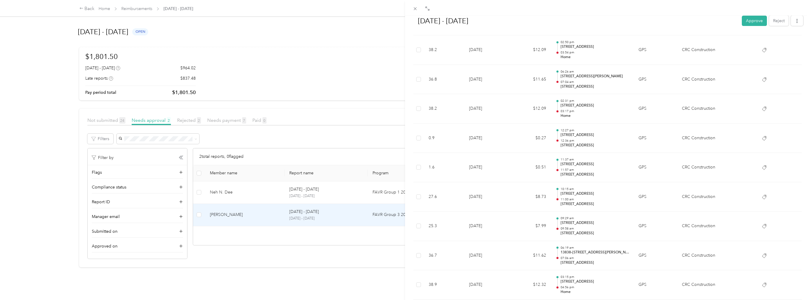
click at [244, 244] on div "[DATE] - [DATE] Approve Reject Needs Approval Needs approval from [PERSON_NAME]…" at bounding box center [405, 150] width 810 height 300
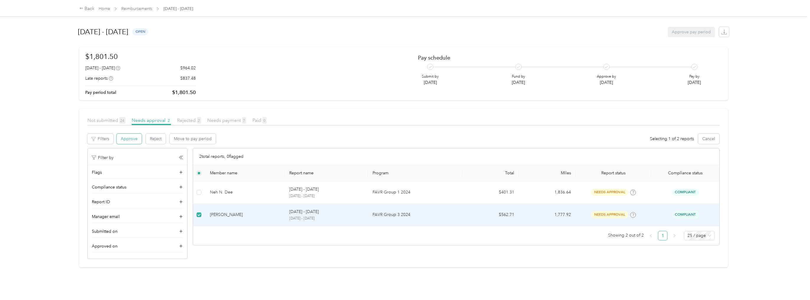
click at [131, 139] on button "Approve" at bounding box center [129, 139] width 25 height 10
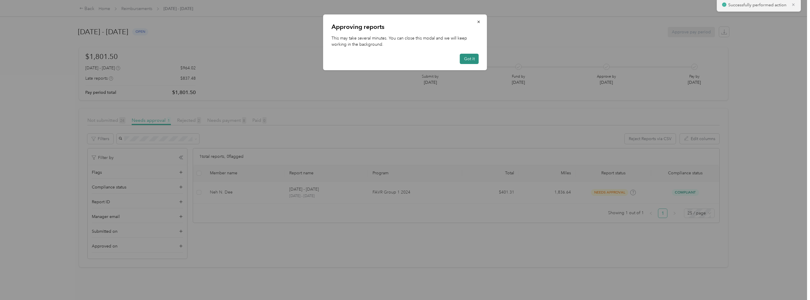
click at [468, 61] on button "Got it" at bounding box center [469, 59] width 19 height 10
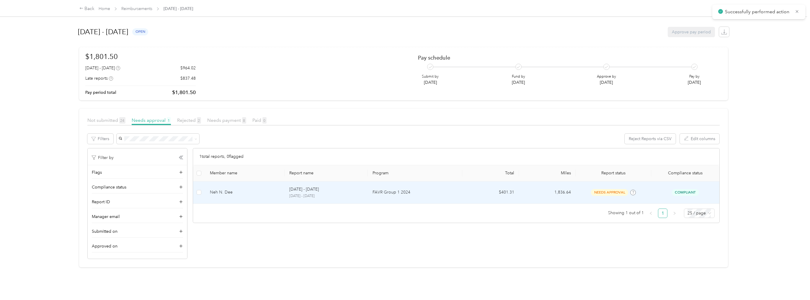
click at [222, 194] on div "Neh N. Dee" at bounding box center [245, 192] width 70 height 6
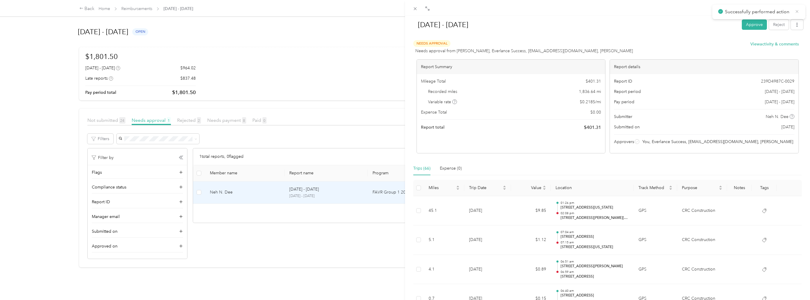
click at [797, 11] on icon at bounding box center [796, 11] width 3 height 3
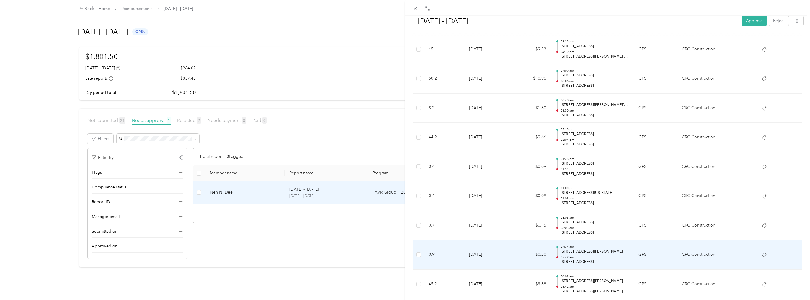
scroll to position [972, 0]
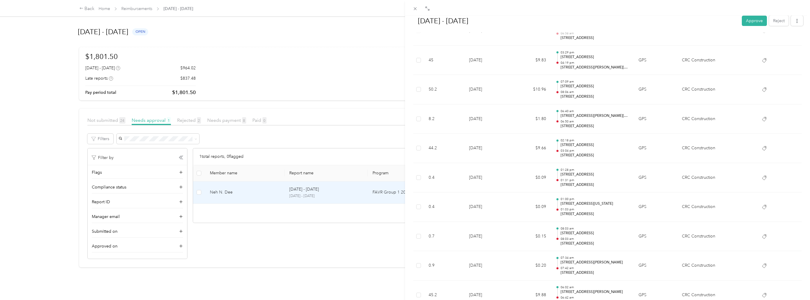
click at [236, 246] on div "[DATE] - [DATE] Approve Reject Needs Approval Needs approval from [PERSON_NAME]…" at bounding box center [405, 150] width 810 height 300
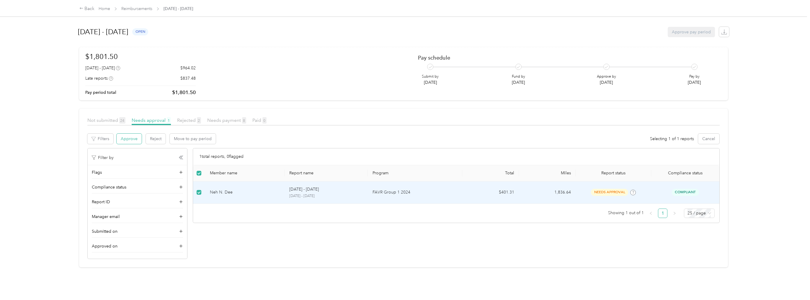
click at [125, 139] on button "Approve" at bounding box center [129, 139] width 25 height 10
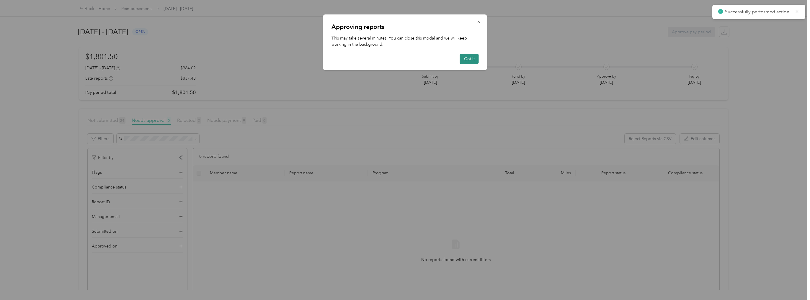
click at [472, 59] on button "Got it" at bounding box center [469, 59] width 19 height 10
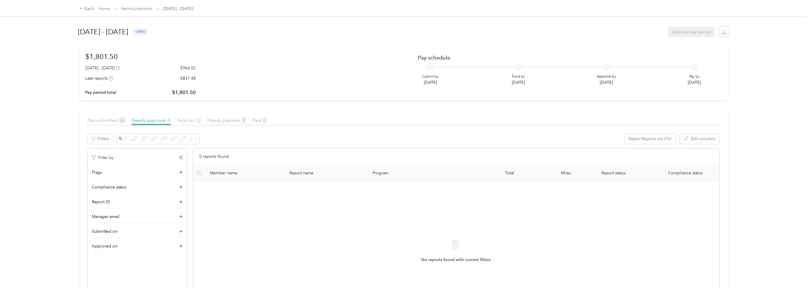
click at [184, 120] on span "Rejected 2" at bounding box center [189, 120] width 24 height 6
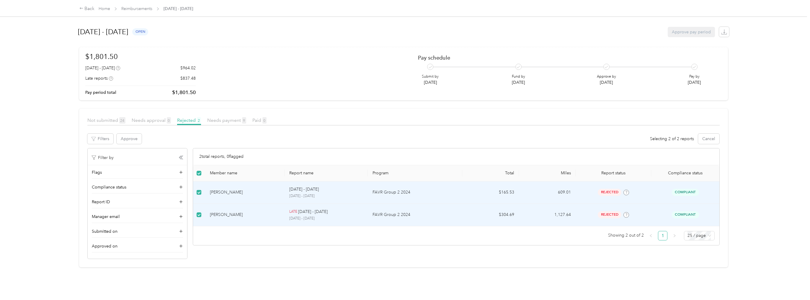
click at [198, 189] on label at bounding box center [198, 192] width 5 height 6
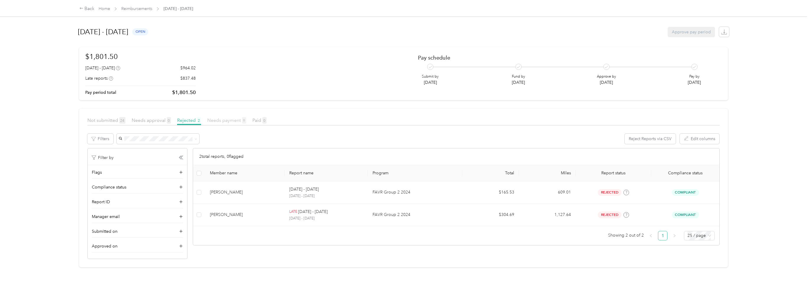
click at [227, 117] on span "Needs payment 9" at bounding box center [226, 120] width 39 height 6
